Goal: Obtain resource: Obtain resource

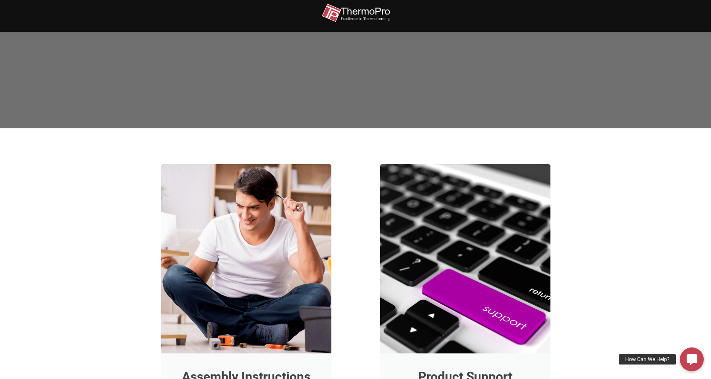
scroll to position [341, 0]
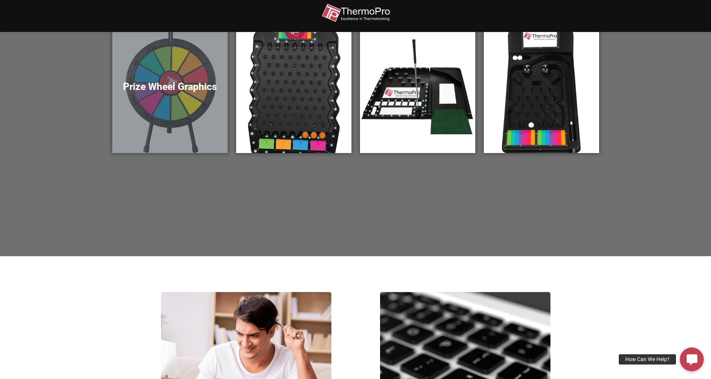
click at [162, 69] on div "Prize Wheel Graphics" at bounding box center [169, 89] width 115 height 128
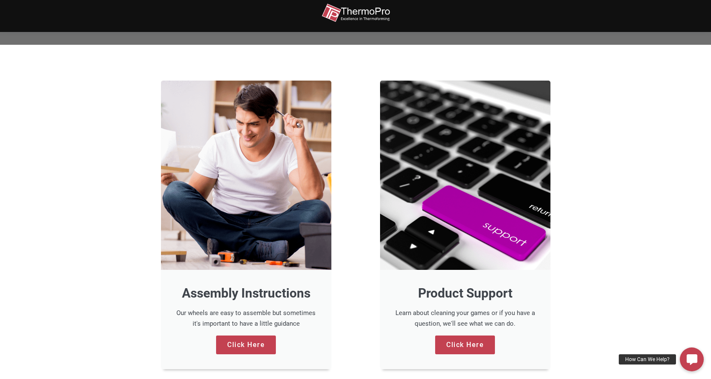
scroll to position [555, 0]
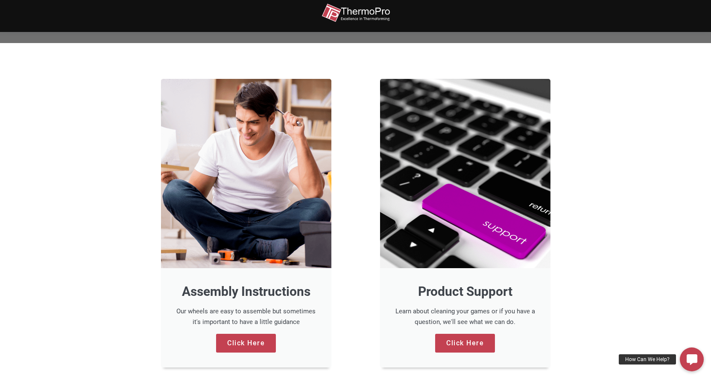
click at [248, 352] on div "Assembly Instructions Our wheels are easy to assemble but sometimes it's import…" at bounding box center [246, 317] width 170 height 99
click at [247, 349] on link "Click Here" at bounding box center [246, 343] width 60 height 19
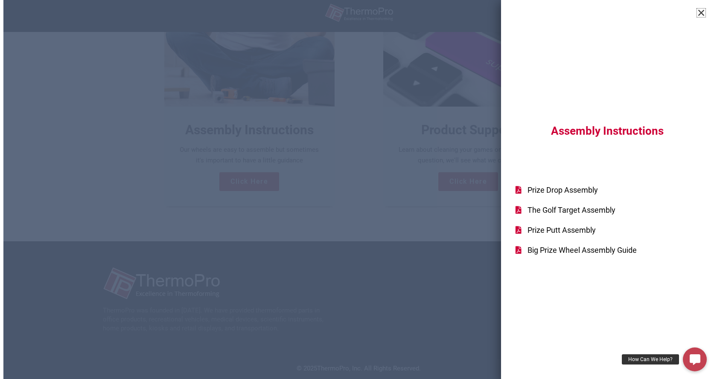
scroll to position [718, 0]
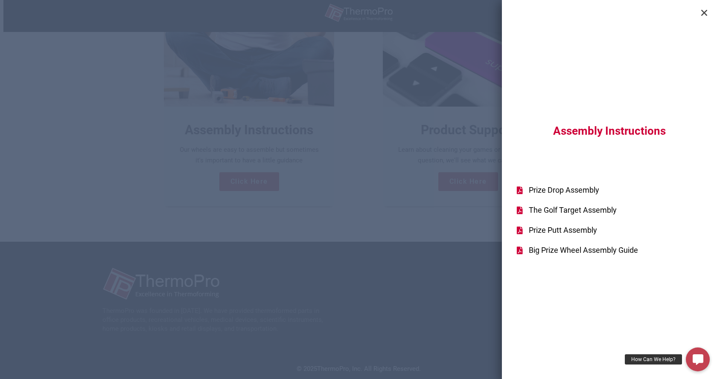
click at [531, 250] on span "Big Prize Wheel Assembly Guide" at bounding box center [582, 251] width 111 height 12
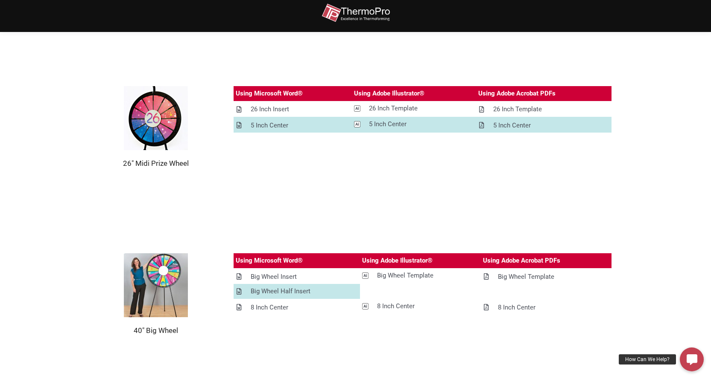
scroll to position [599, 0]
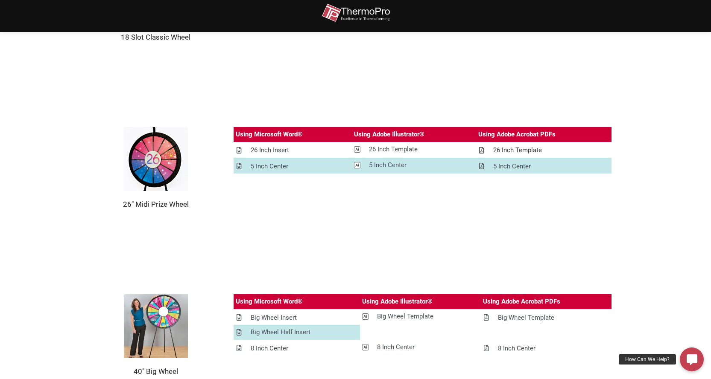
click at [482, 150] on icon at bounding box center [481, 150] width 5 height 6
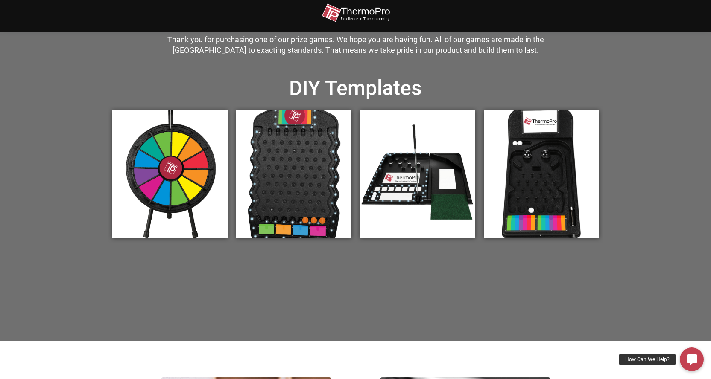
scroll to position [256, 0]
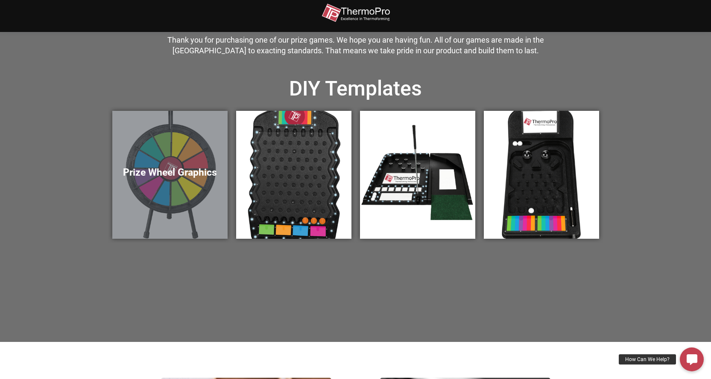
click at [204, 150] on div "Prize Wheel Graphics" at bounding box center [169, 175] width 115 height 128
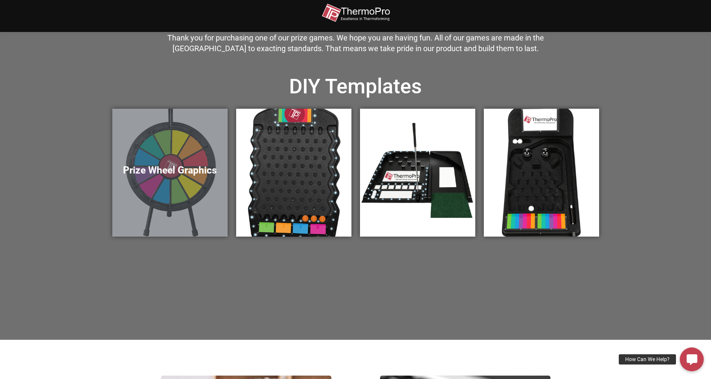
scroll to position [245, 0]
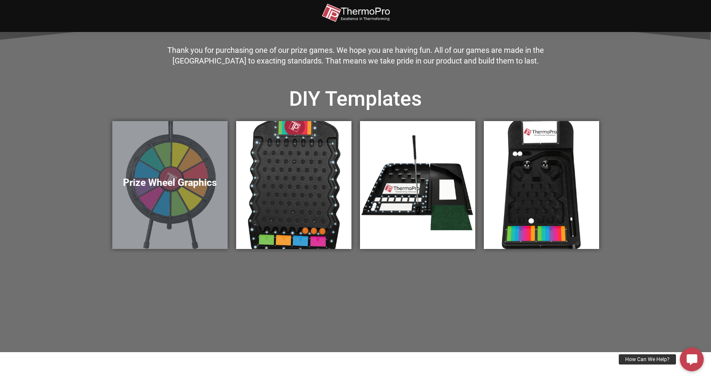
click at [152, 177] on h5 "Prize Wheel Graphics" at bounding box center [170, 183] width 98 height 12
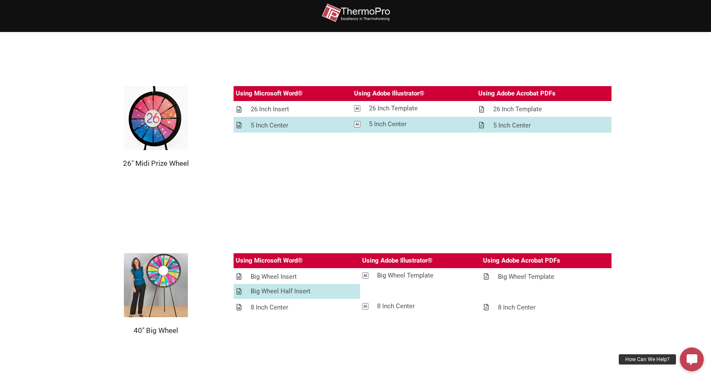
scroll to position [640, 0]
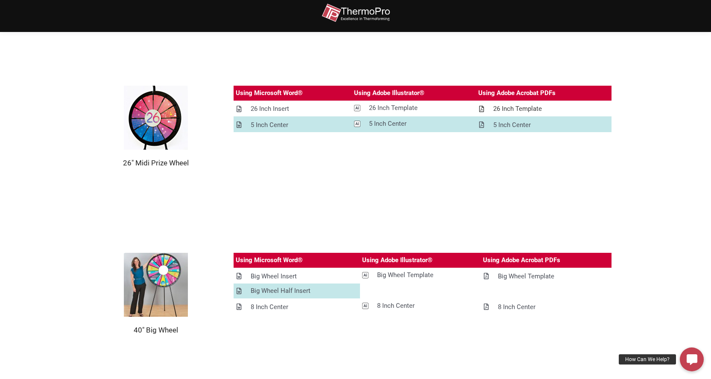
click at [481, 106] on icon at bounding box center [481, 109] width 5 height 6
click at [241, 111] on icon at bounding box center [238, 109] width 5 height 6
click at [482, 106] on icon at bounding box center [481, 109] width 5 height 6
click at [483, 123] on icon at bounding box center [481, 125] width 5 height 6
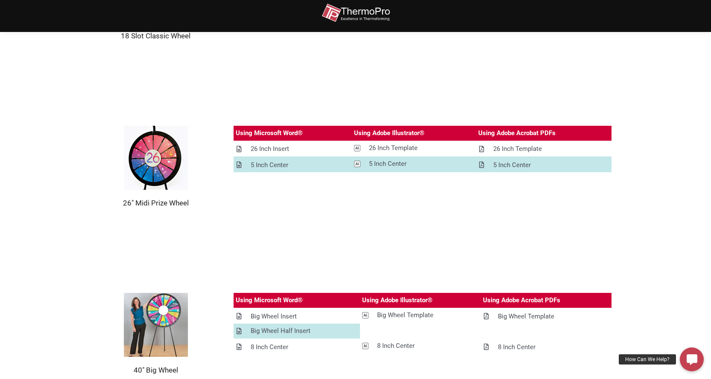
scroll to position [597, 0]
